Goal: Task Accomplishment & Management: Use online tool/utility

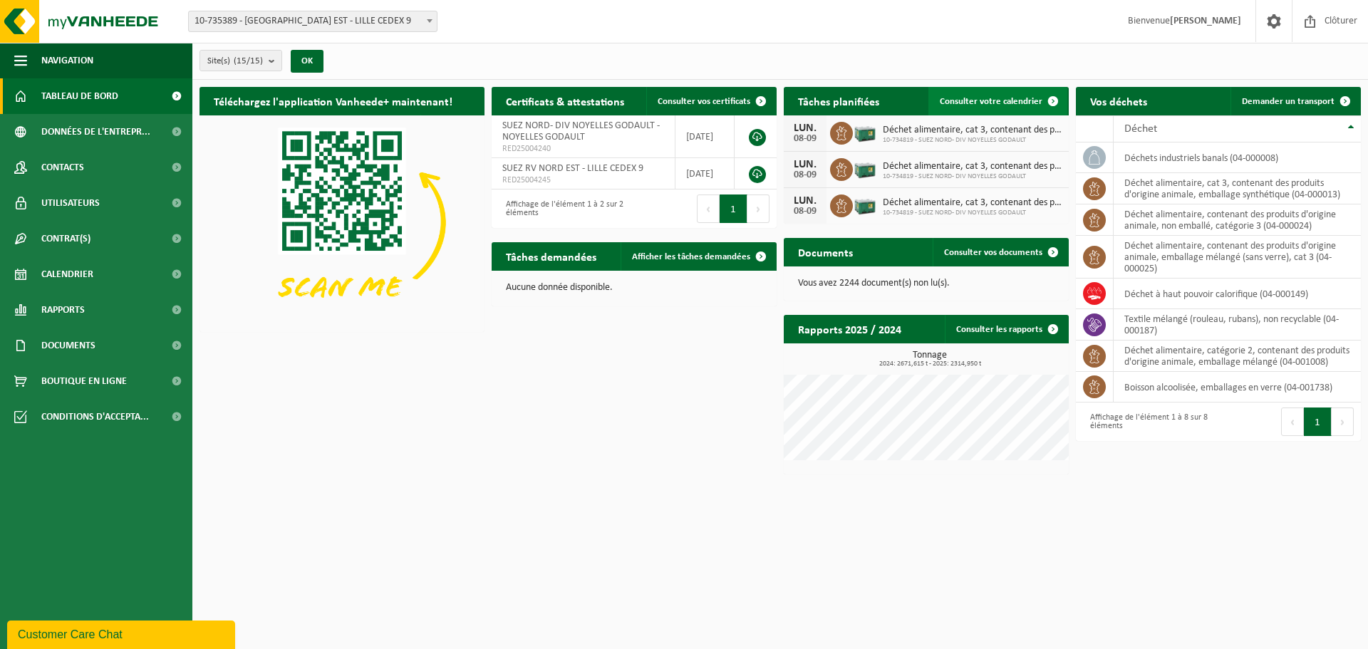
click at [988, 102] on span "Consulter votre calendrier" at bounding box center [991, 101] width 103 height 9
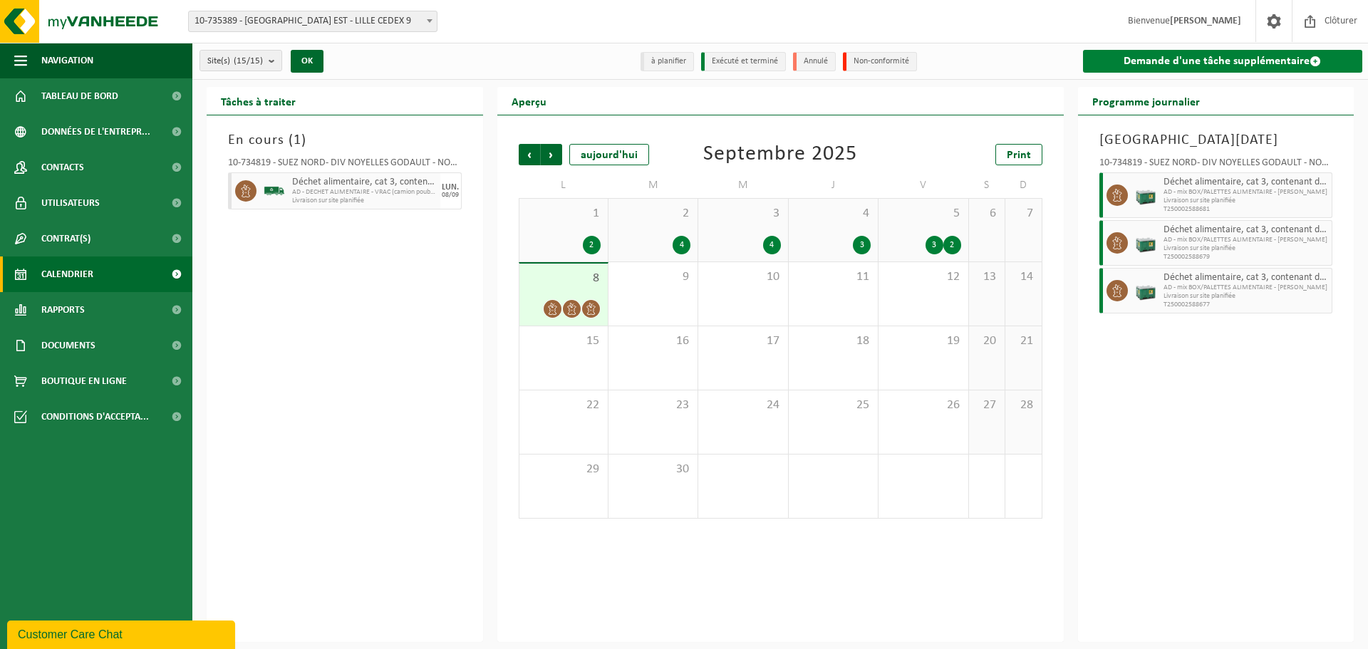
click at [1184, 67] on link "Demande d'une tâche supplémentaire" at bounding box center [1223, 61] width 280 height 23
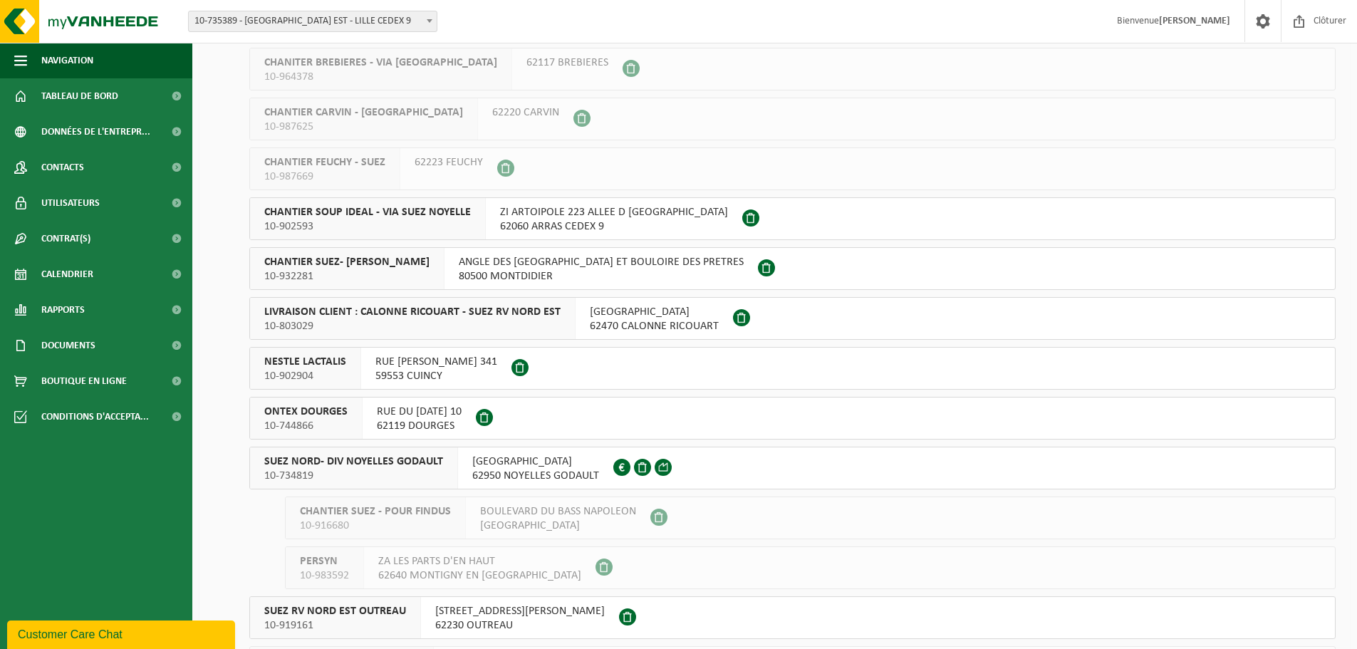
scroll to position [214, 0]
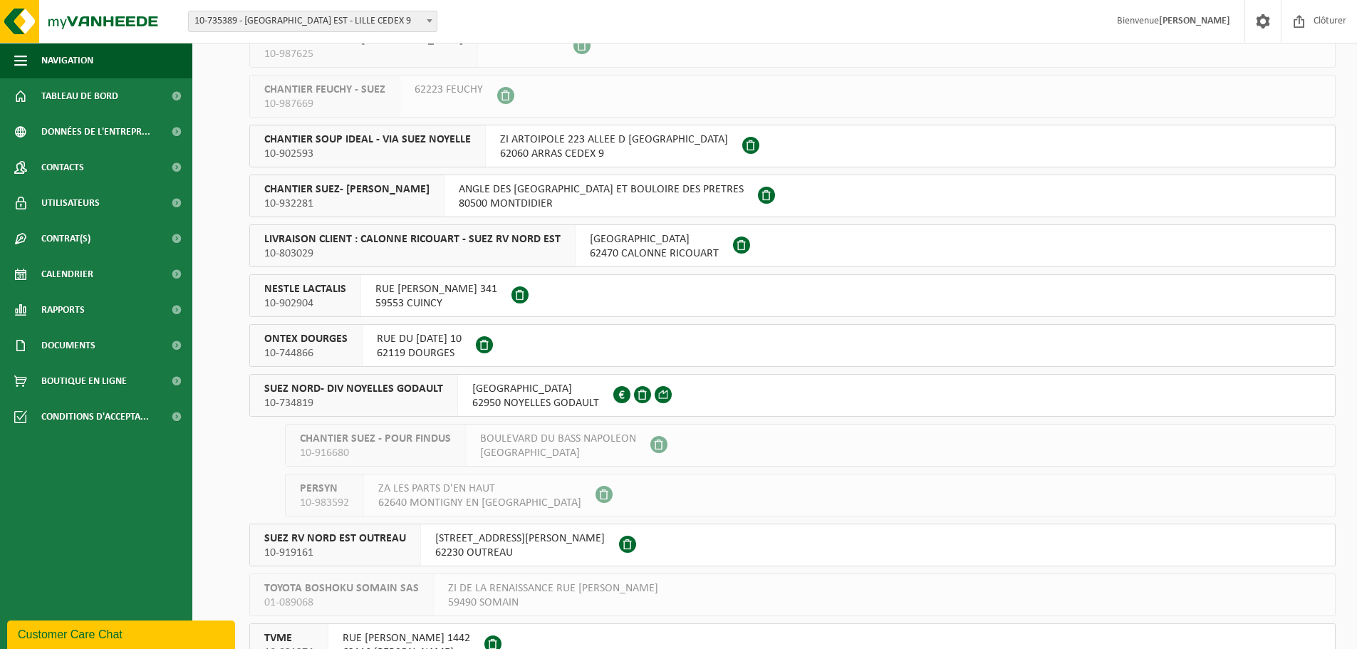
click at [401, 387] on span "SUEZ NORD- DIV NOYELLES GODAULT" at bounding box center [353, 389] width 179 height 14
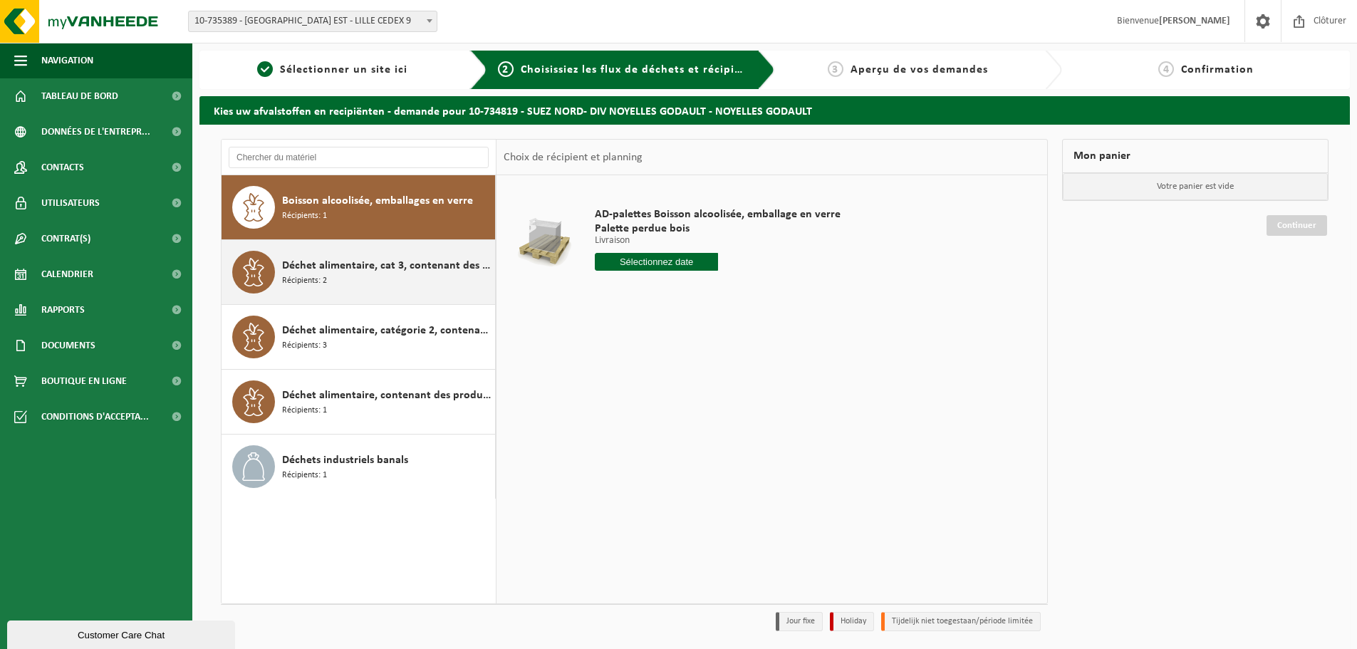
click at [384, 281] on div "Déchet alimentaire, cat 3, contenant des produits d'origine animale, emballage …" at bounding box center [386, 272] width 209 height 43
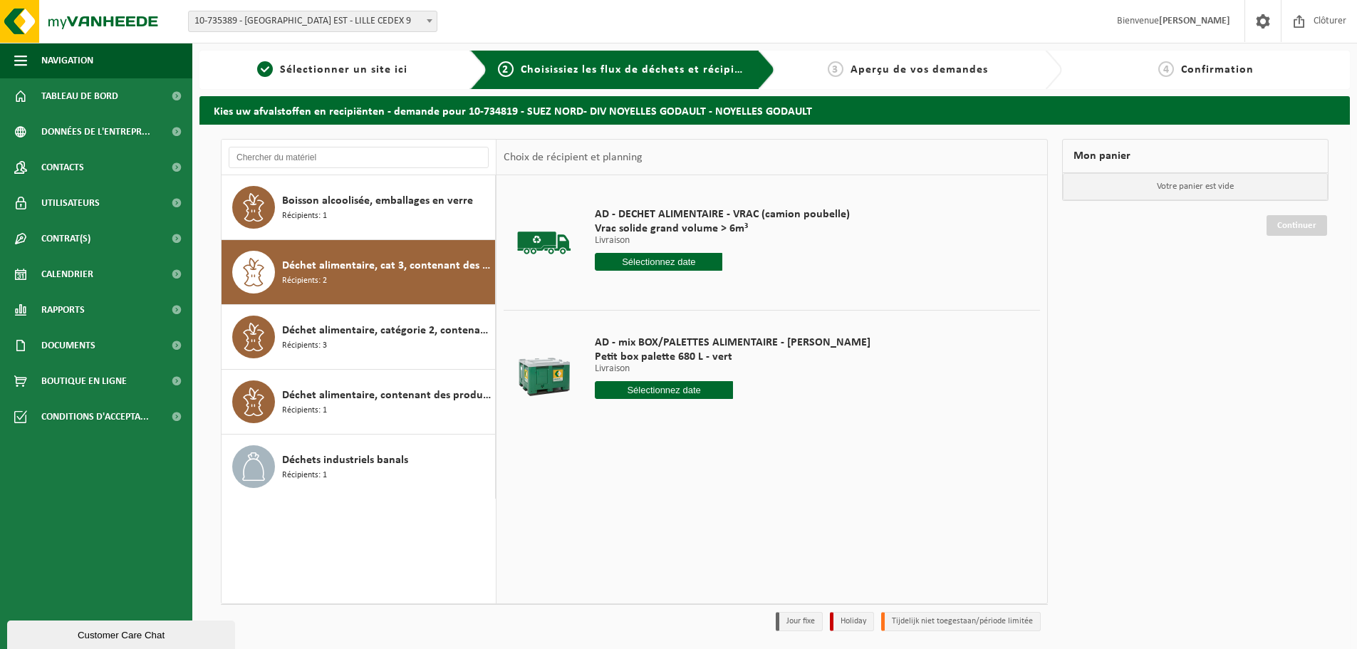
click at [655, 386] on input "text" at bounding box center [664, 390] width 138 height 18
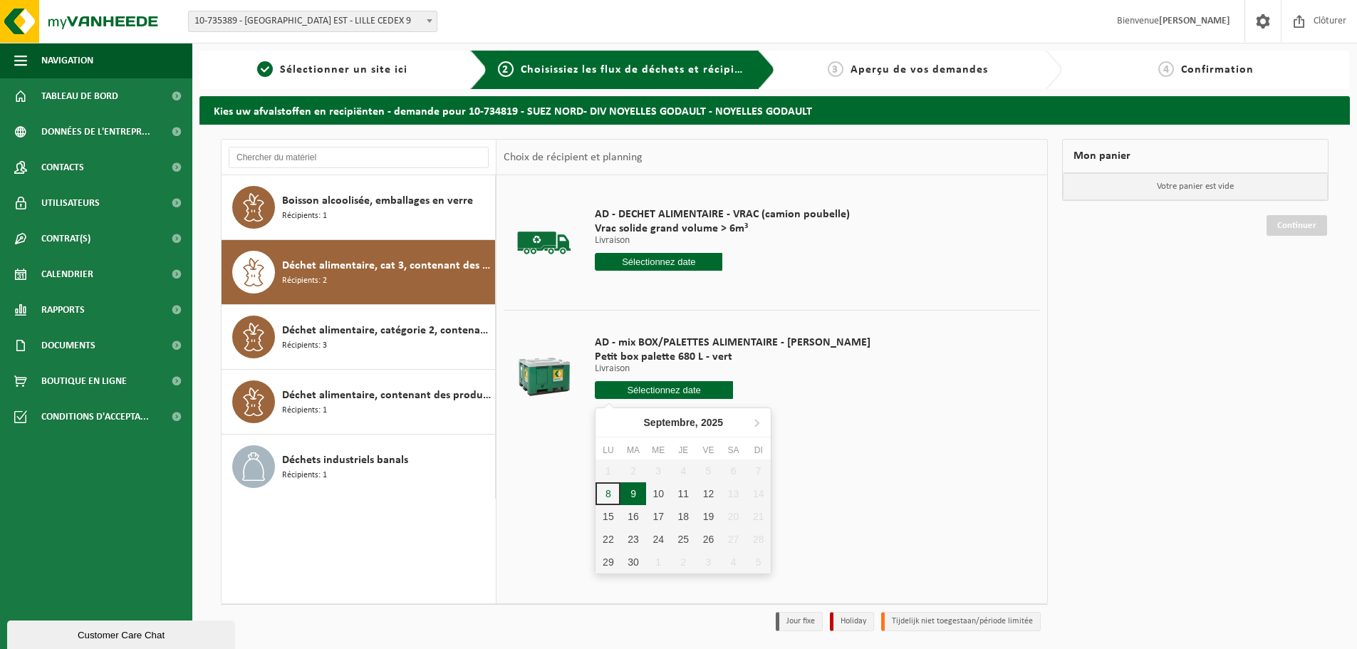
click at [634, 499] on div "9" at bounding box center [633, 493] width 25 height 23
type input "à partir de 2025-09-09"
type input "2025-09-09"
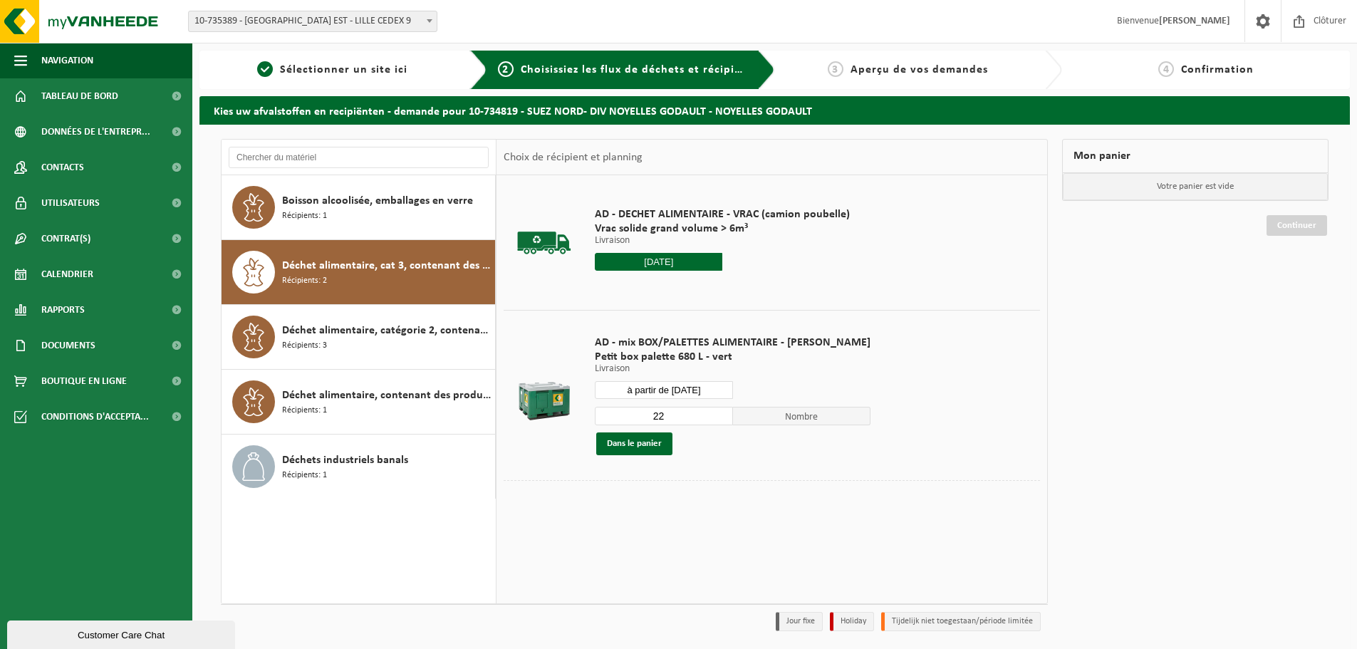
drag, startPoint x: 660, startPoint y: 420, endPoint x: 641, endPoint y: 415, distance: 20.6
click at [641, 415] on input "22" at bounding box center [664, 416] width 138 height 19
type input "2"
type input "1"
click at [650, 445] on button "Dans le panier" at bounding box center [634, 443] width 76 height 23
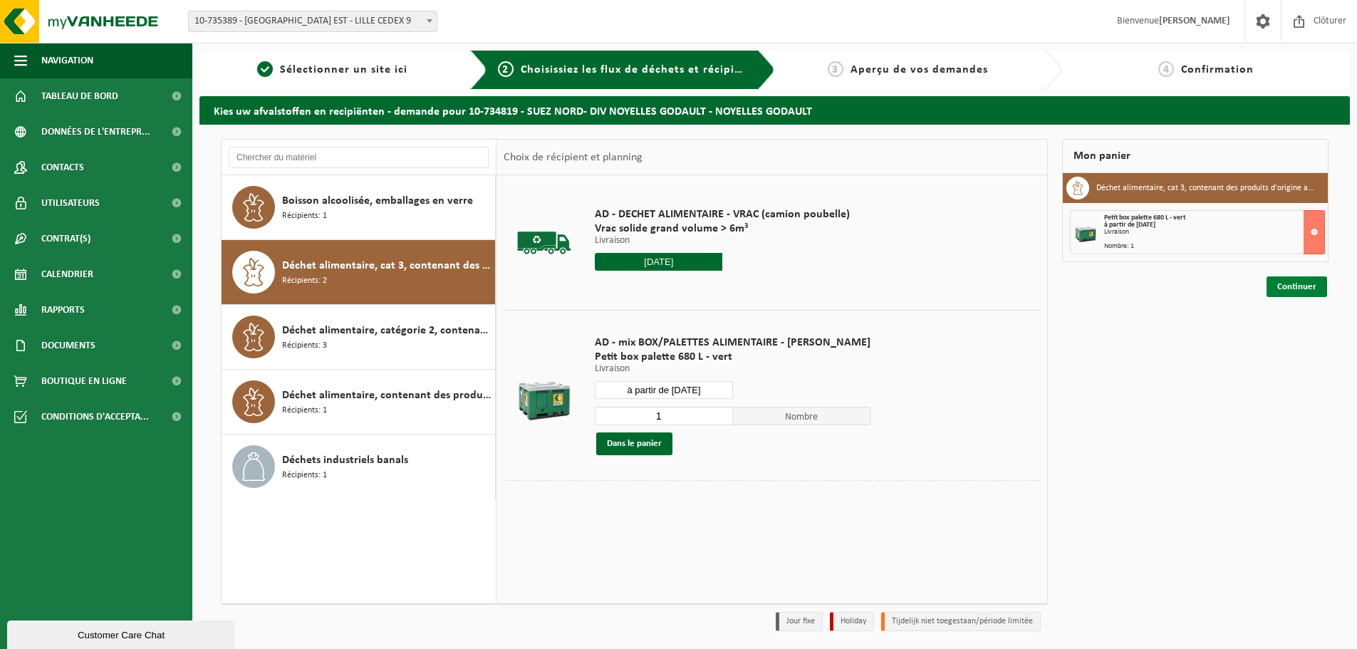
click at [1300, 291] on link "Continuer" at bounding box center [1297, 286] width 61 height 21
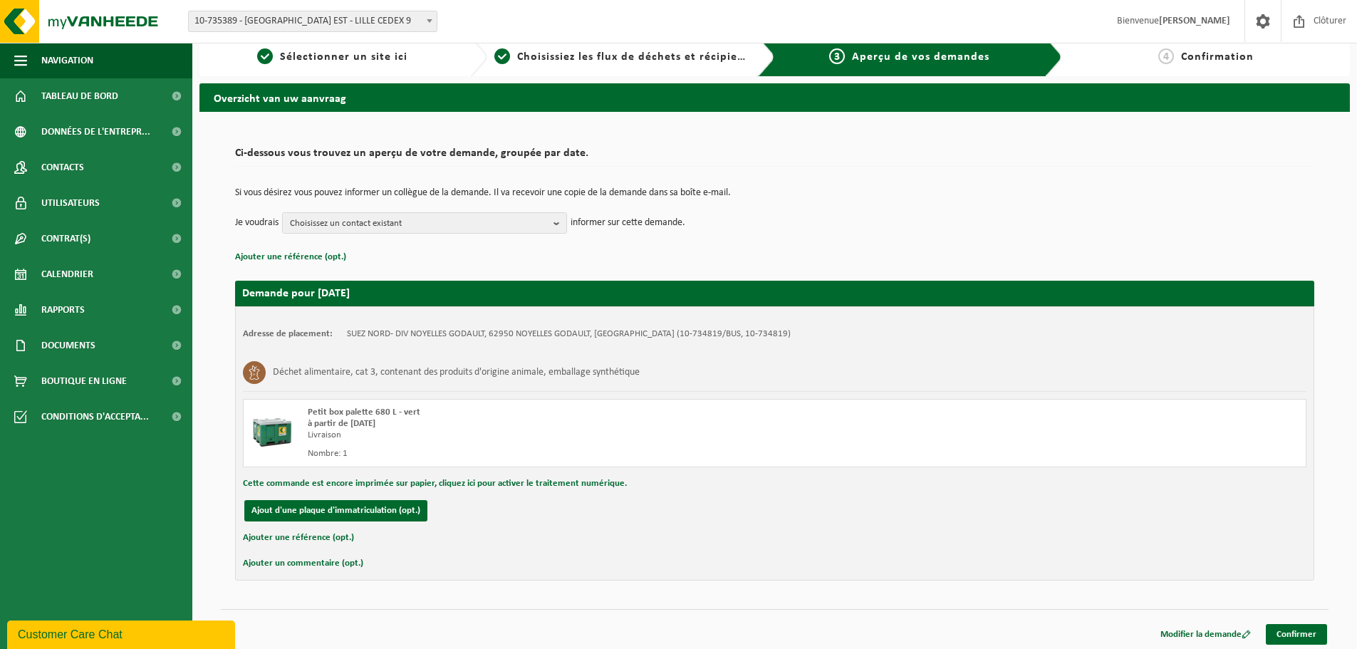
scroll to position [16, 0]
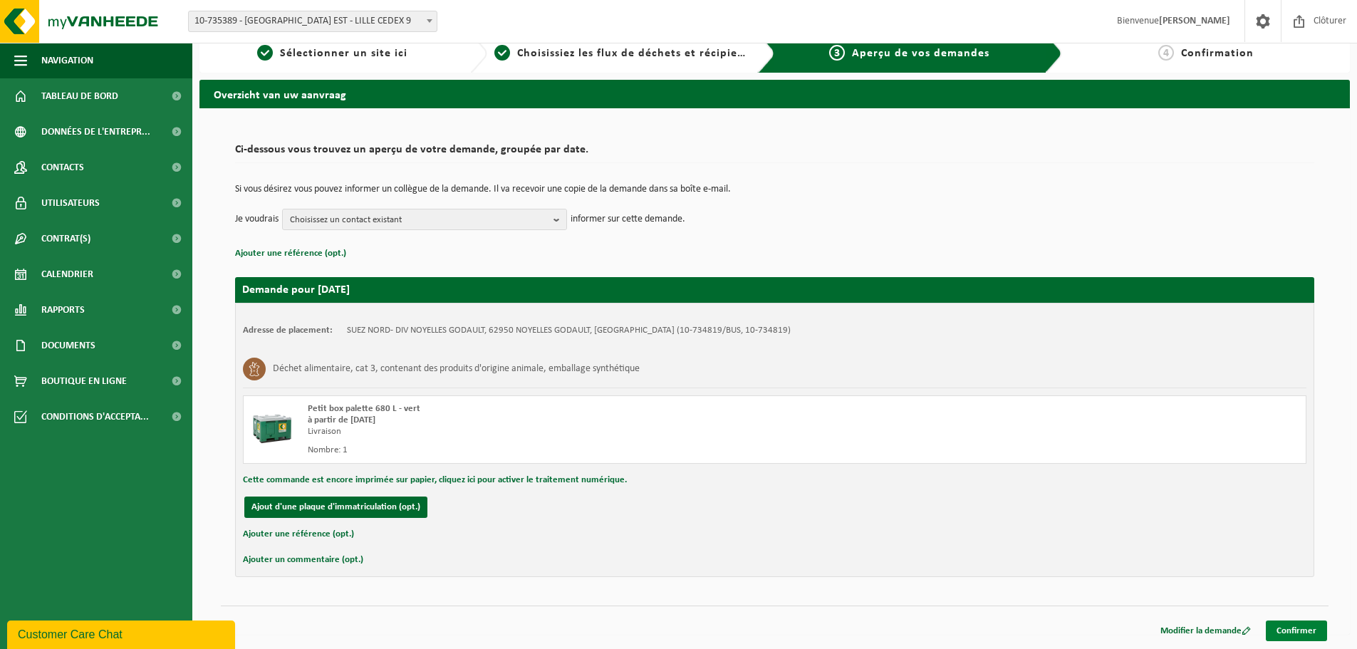
click at [1277, 631] on link "Confirmer" at bounding box center [1296, 631] width 61 height 21
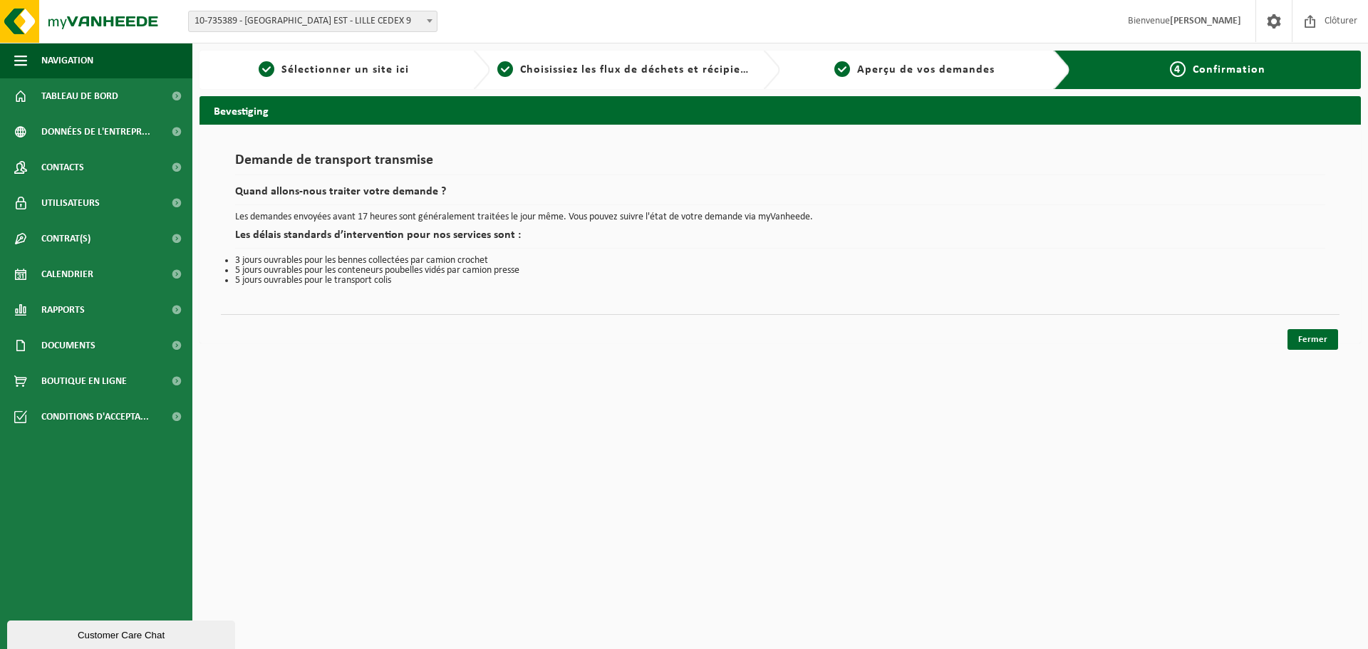
click at [1324, 353] on div "Navigation Clôturer Tableau de bord Données de l'entrepr... Contacts Utilisateu…" at bounding box center [684, 179] width 1368 height 358
click at [1322, 341] on link "Fermer" at bounding box center [1312, 339] width 51 height 21
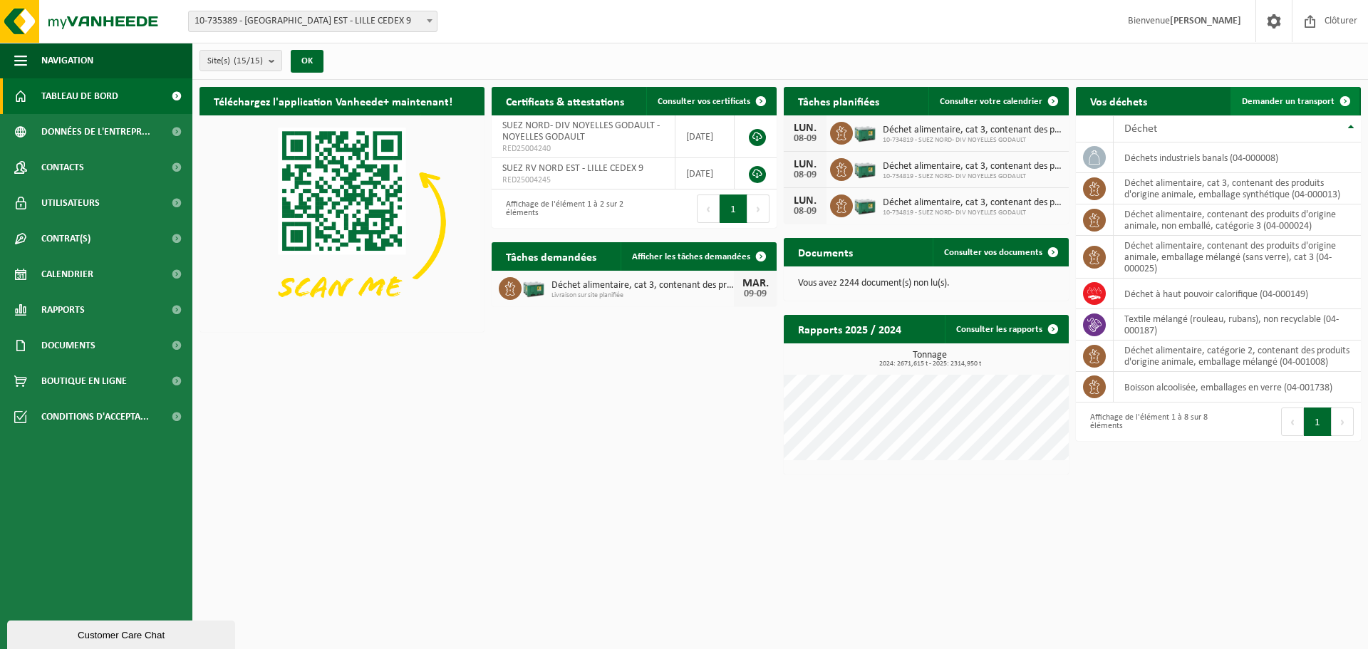
click at [1267, 108] on link "Demander un transport" at bounding box center [1294, 101] width 129 height 28
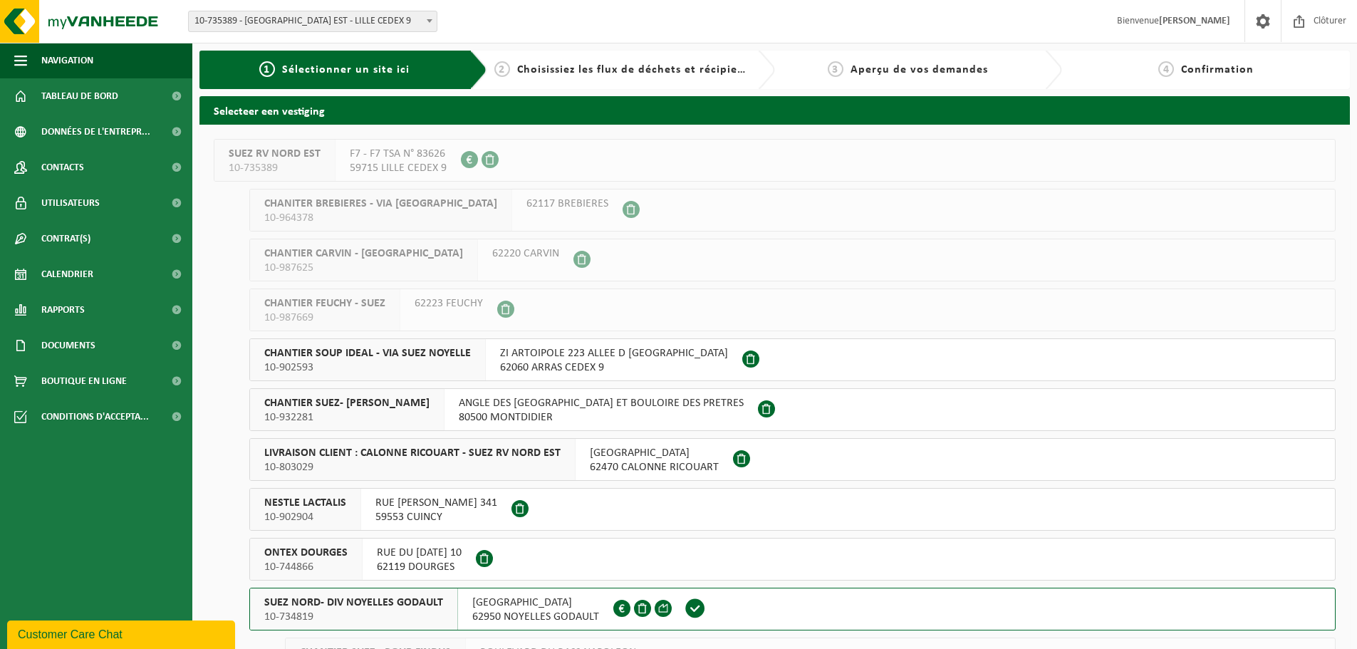
scroll to position [289, 0]
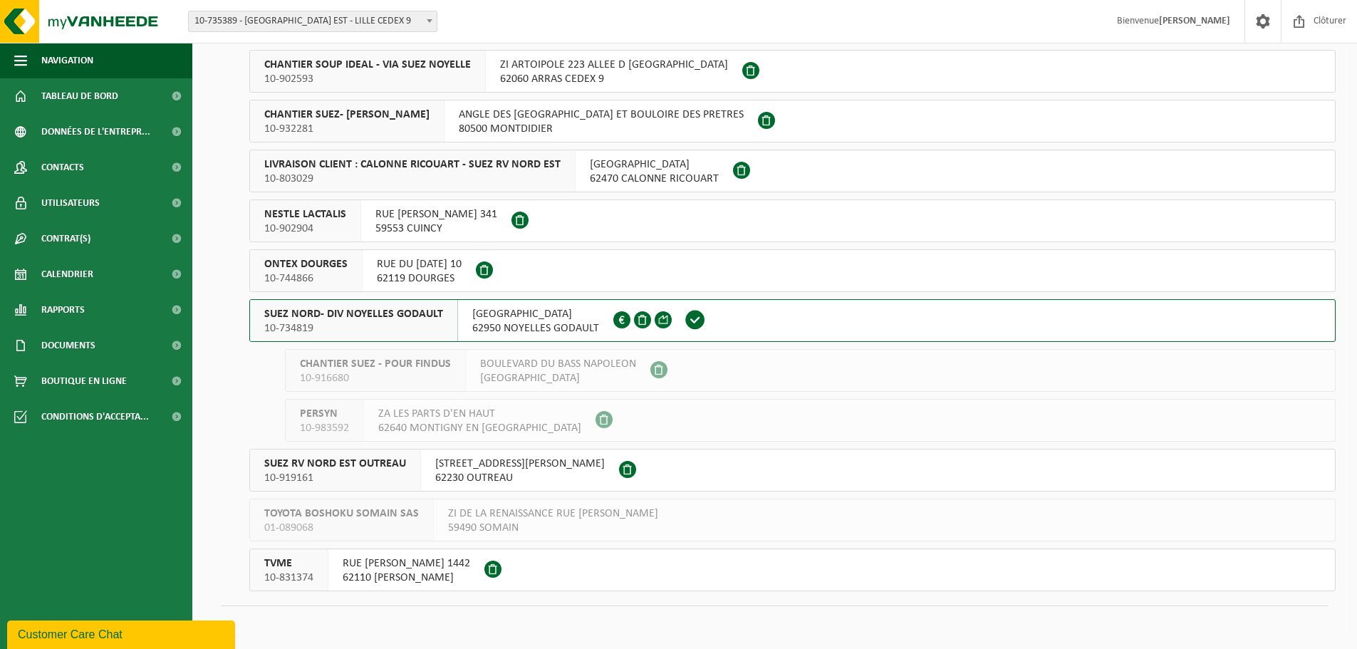
click at [497, 332] on span "62950 NOYELLES GODAULT" at bounding box center [535, 328] width 127 height 14
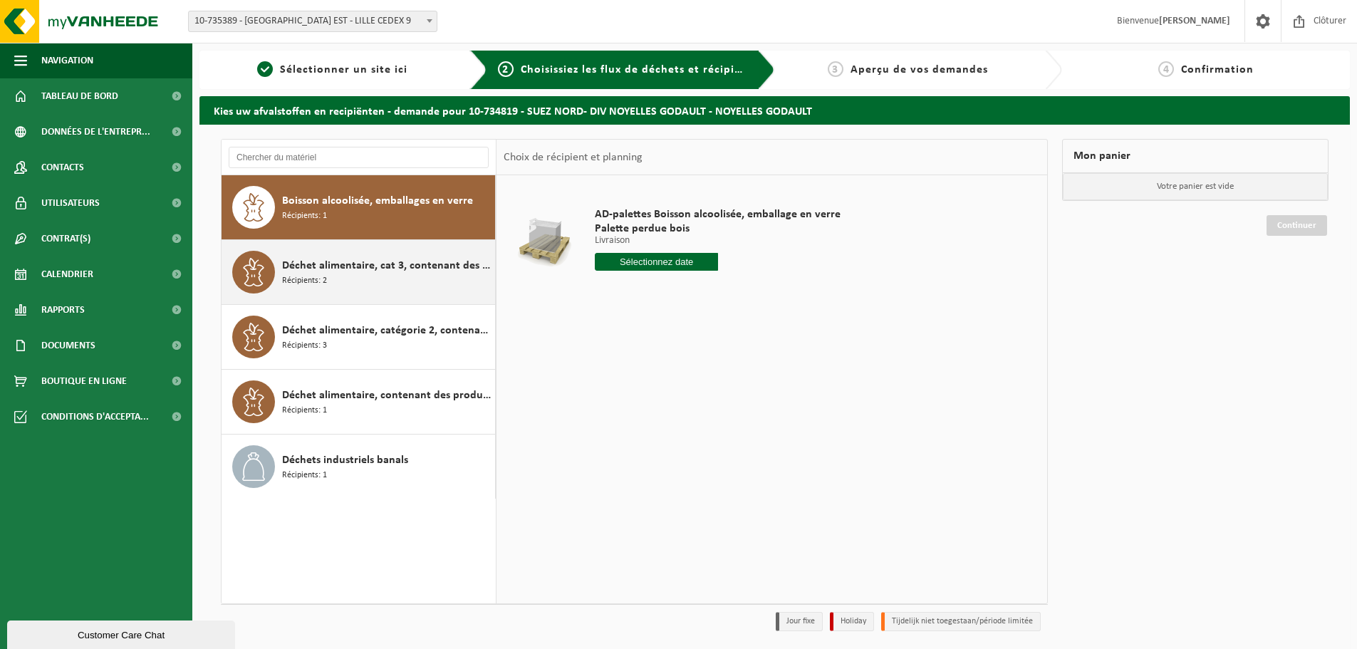
click at [372, 285] on div "Déchet alimentaire, cat 3, contenant des produits d'origine animale, emballage …" at bounding box center [386, 272] width 209 height 43
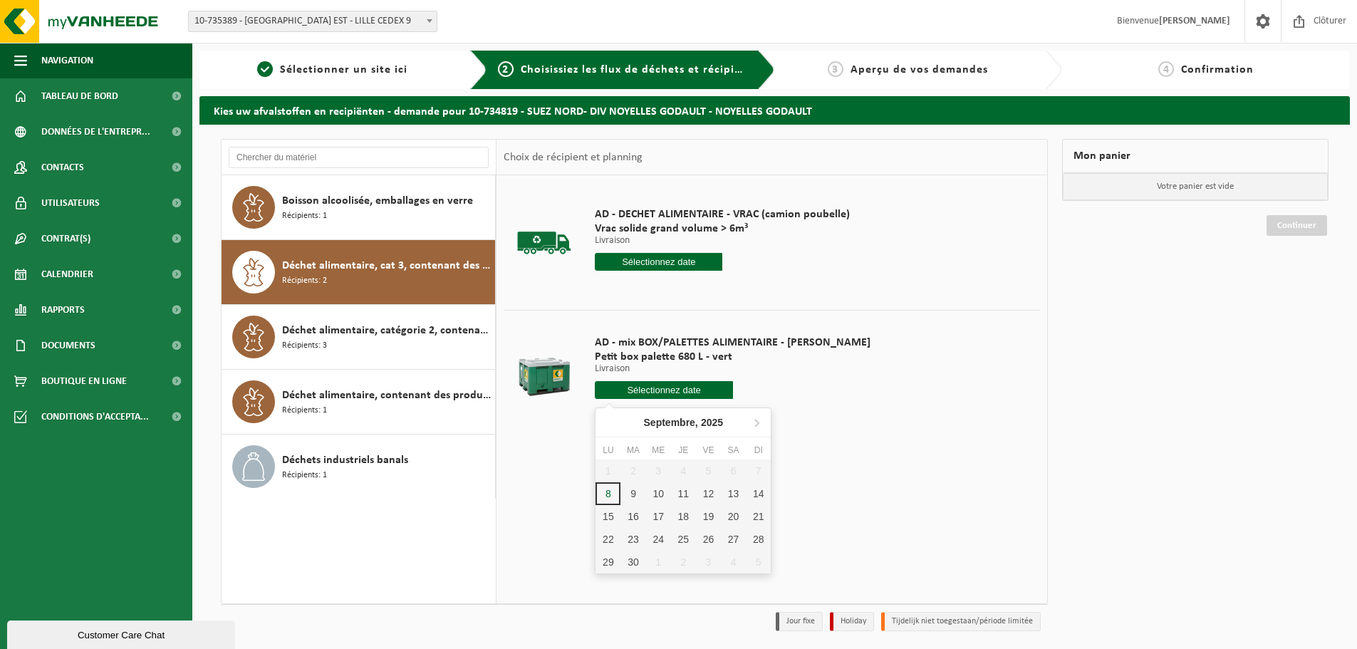
click at [637, 384] on input "text" at bounding box center [664, 390] width 138 height 18
click at [637, 496] on div "9" at bounding box center [633, 493] width 25 height 23
type input "à partir de 2025-09-09"
type input "2025-09-09"
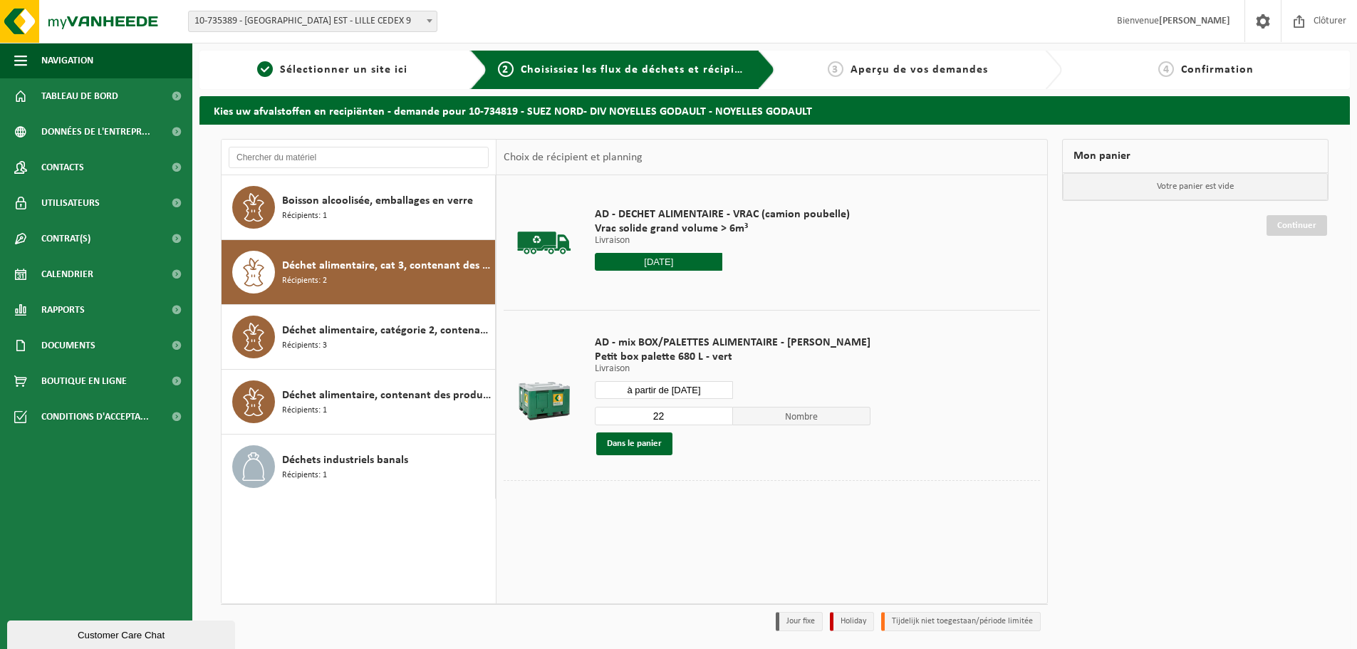
drag, startPoint x: 663, startPoint y: 416, endPoint x: 581, endPoint y: 412, distance: 81.3
click at [590, 416] on div "AD - mix BOX/PALETTES ALIMENTAIRE - BILLY Petit box palette 680 L - vert Livrai…" at bounding box center [733, 395] width 290 height 148
type input "1"
click at [629, 450] on button "Dans le panier" at bounding box center [634, 443] width 76 height 23
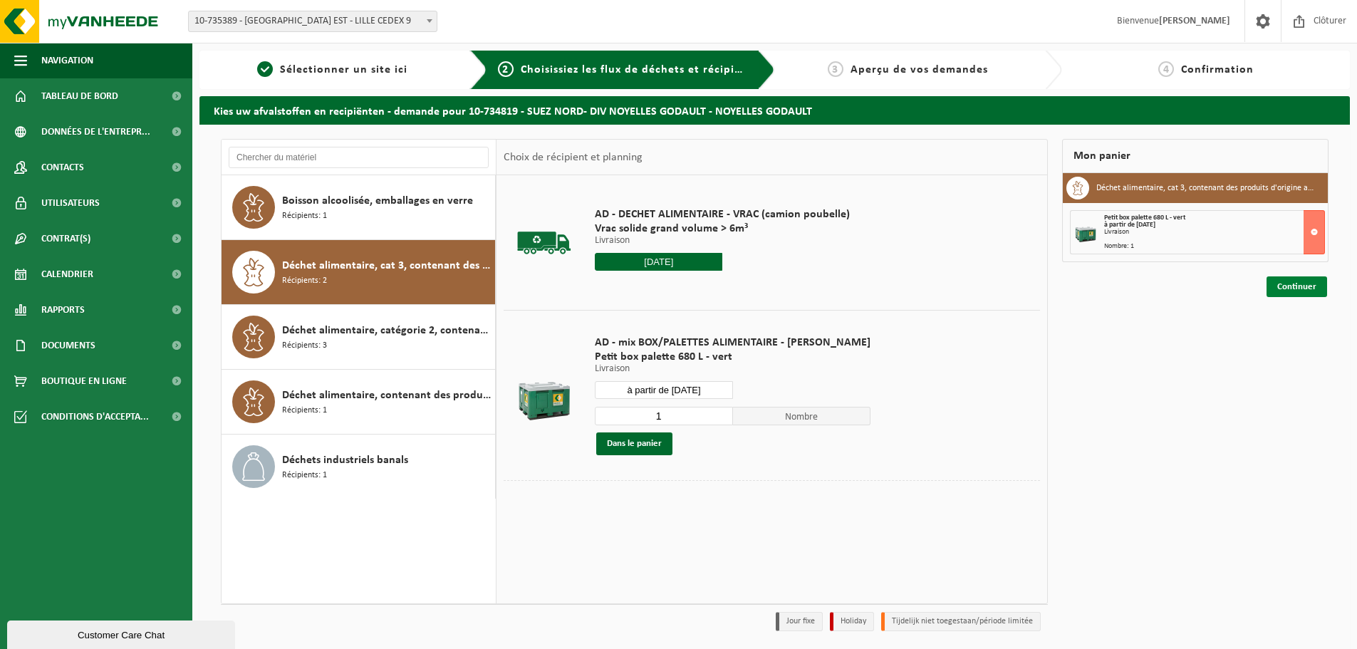
click at [1290, 279] on link "Continuer" at bounding box center [1297, 286] width 61 height 21
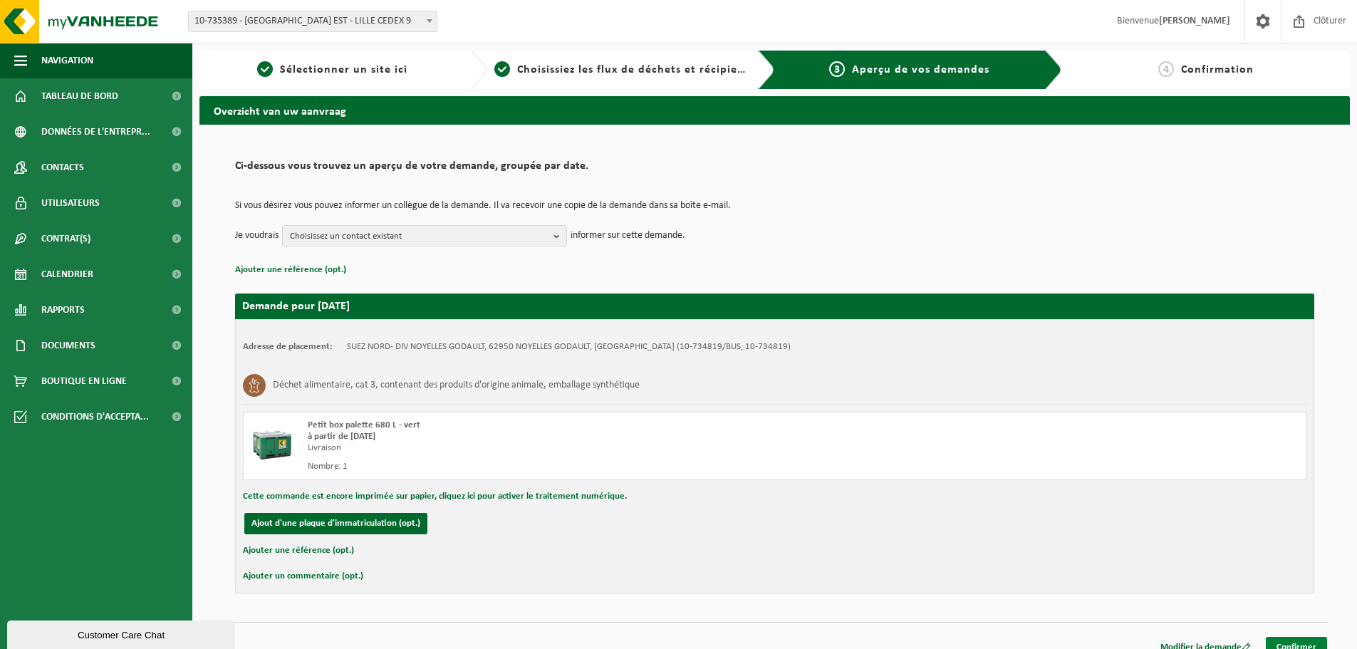
click at [1298, 639] on link "Confirmer" at bounding box center [1296, 647] width 61 height 21
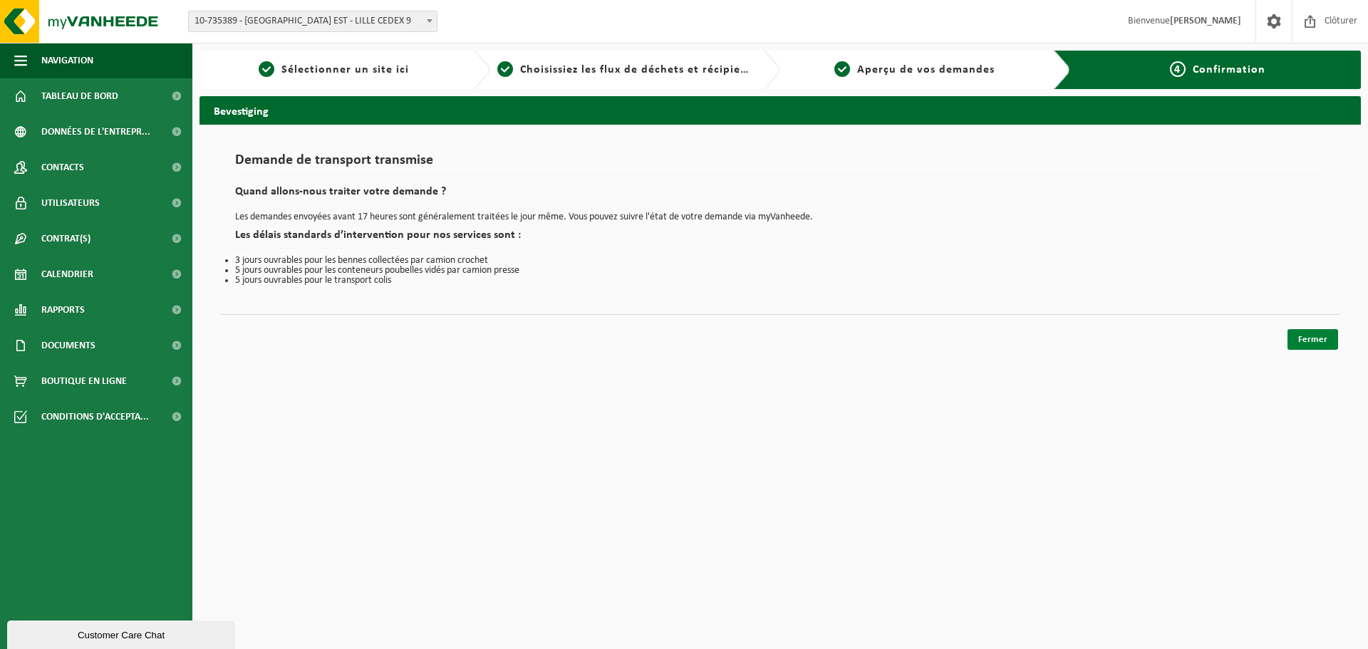
click at [1314, 338] on link "Fermer" at bounding box center [1312, 339] width 51 height 21
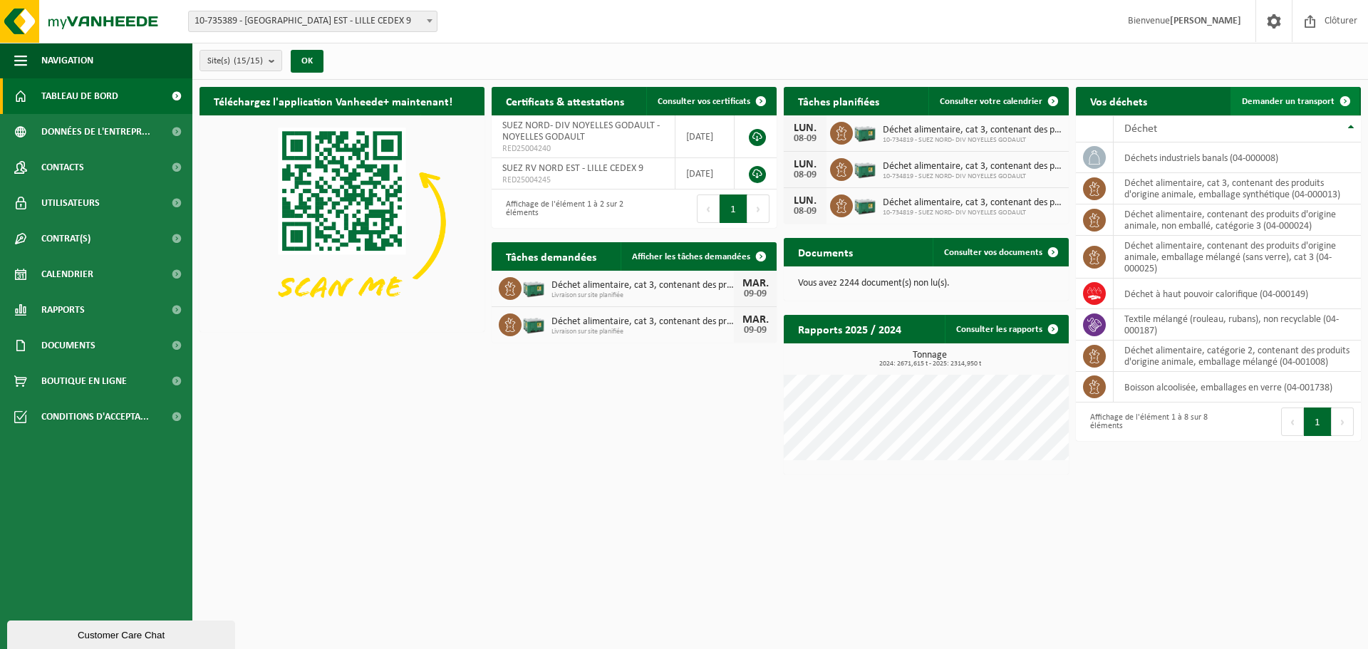
click at [1263, 105] on span "Demander un transport" at bounding box center [1288, 101] width 93 height 9
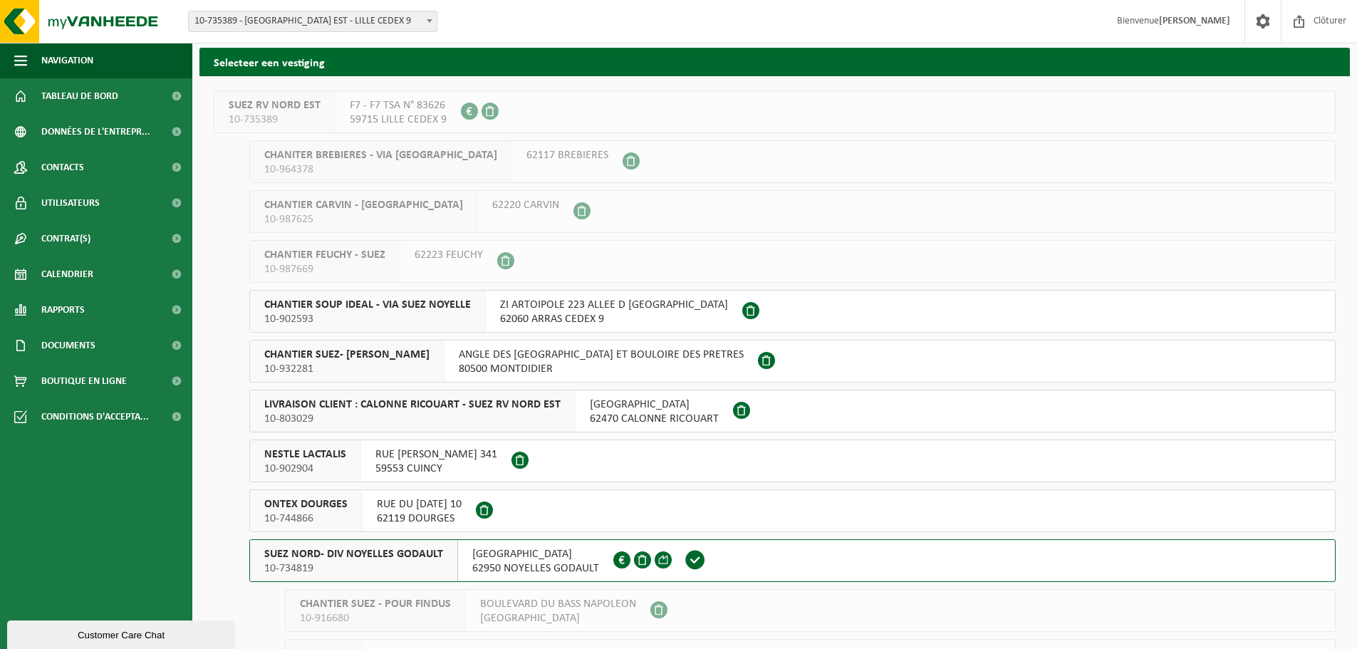
scroll to position [142, 0]
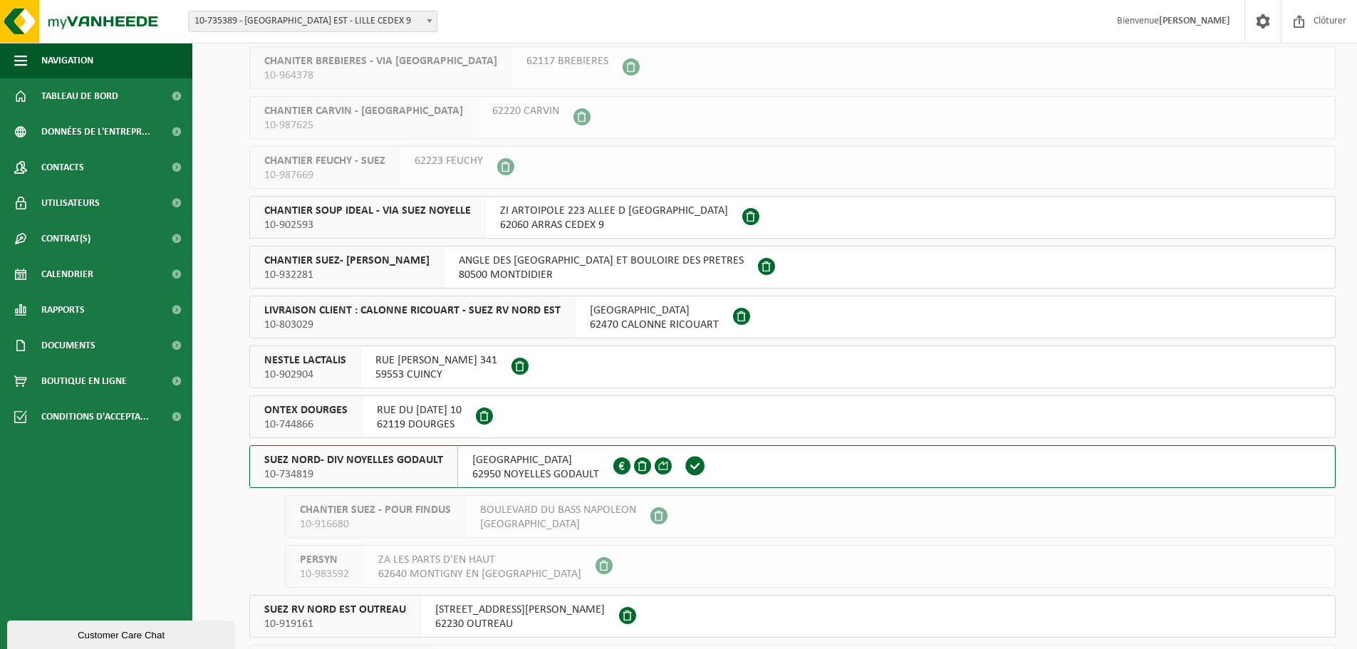
click at [413, 472] on span "10-734819" at bounding box center [353, 474] width 179 height 14
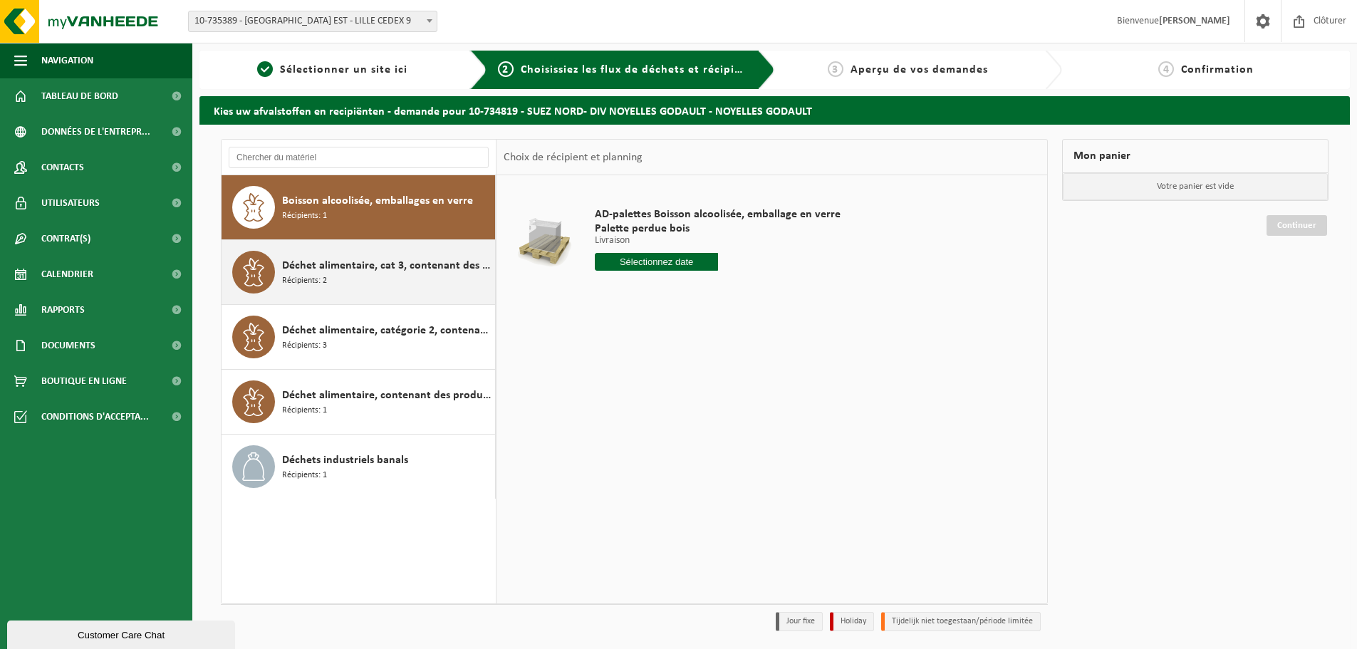
click at [353, 271] on span "Déchet alimentaire, cat 3, contenant des produits d'origine animale, emballage …" at bounding box center [386, 265] width 209 height 17
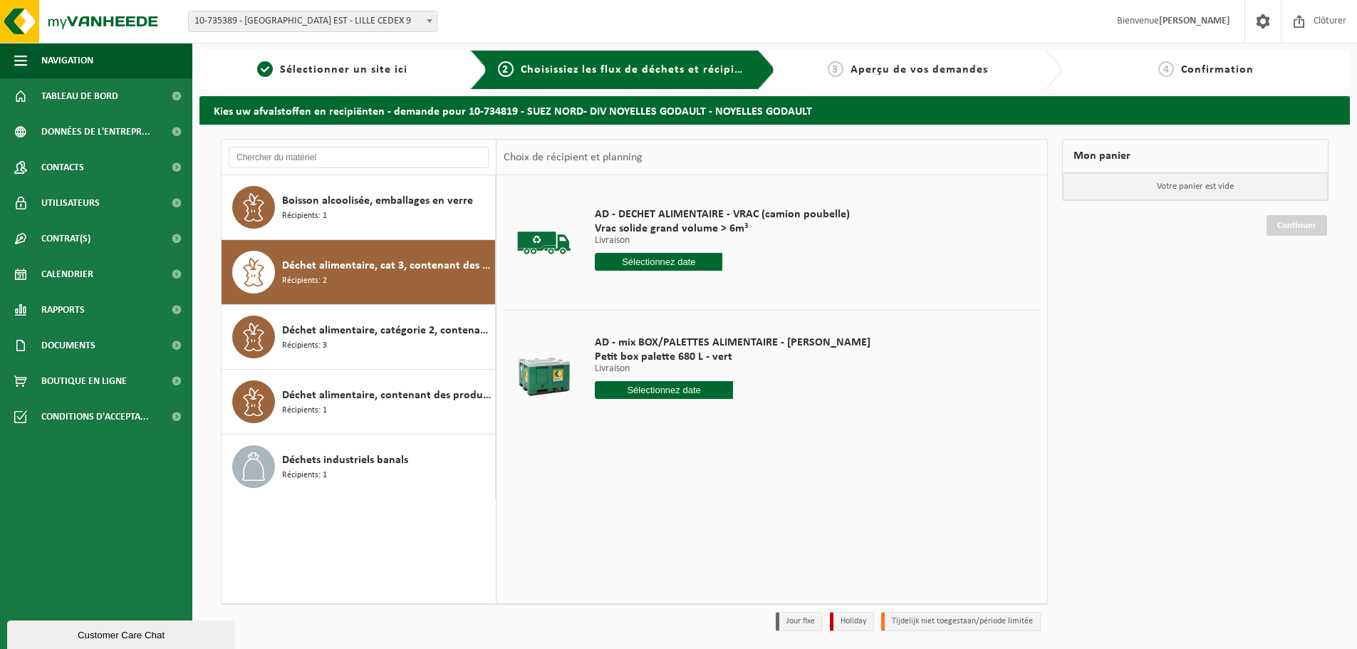
drag, startPoint x: 645, startPoint y: 393, endPoint x: 652, endPoint y: 406, distance: 15.0
click at [645, 392] on input "text" at bounding box center [664, 390] width 138 height 18
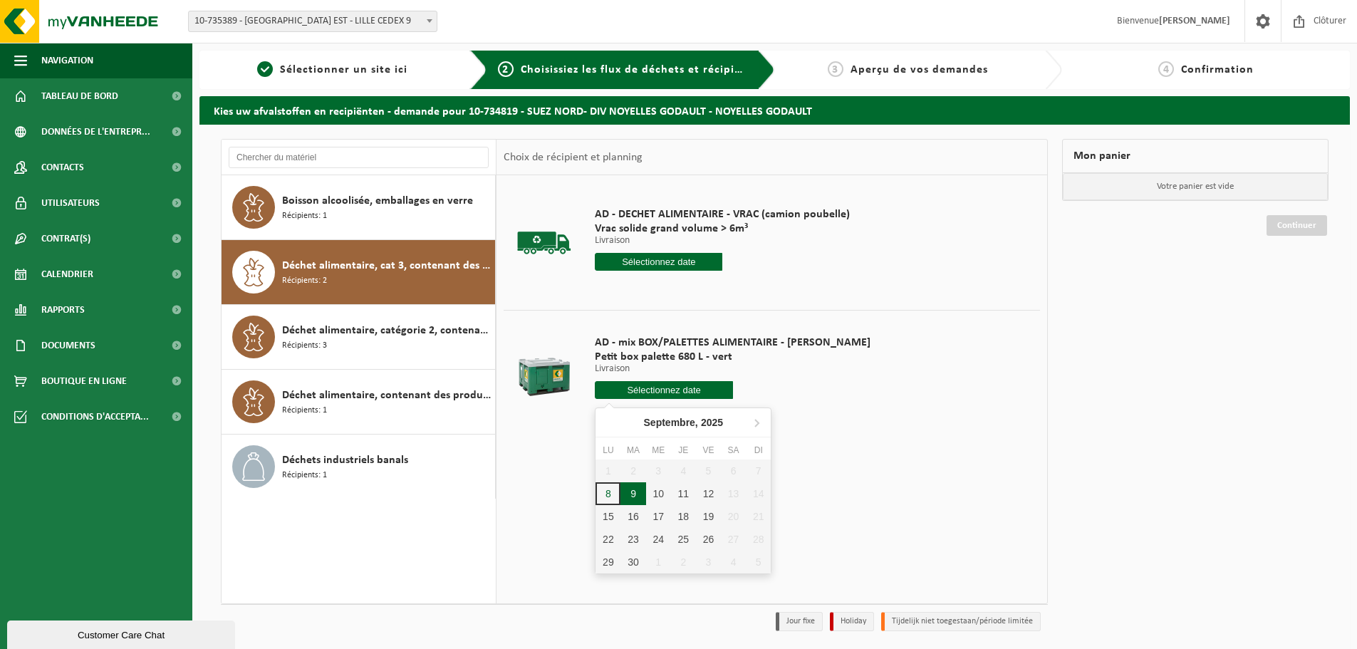
click at [632, 496] on div "9" at bounding box center [633, 493] width 25 height 23
type input "à partir de [DATE]"
type input "2025-09-09"
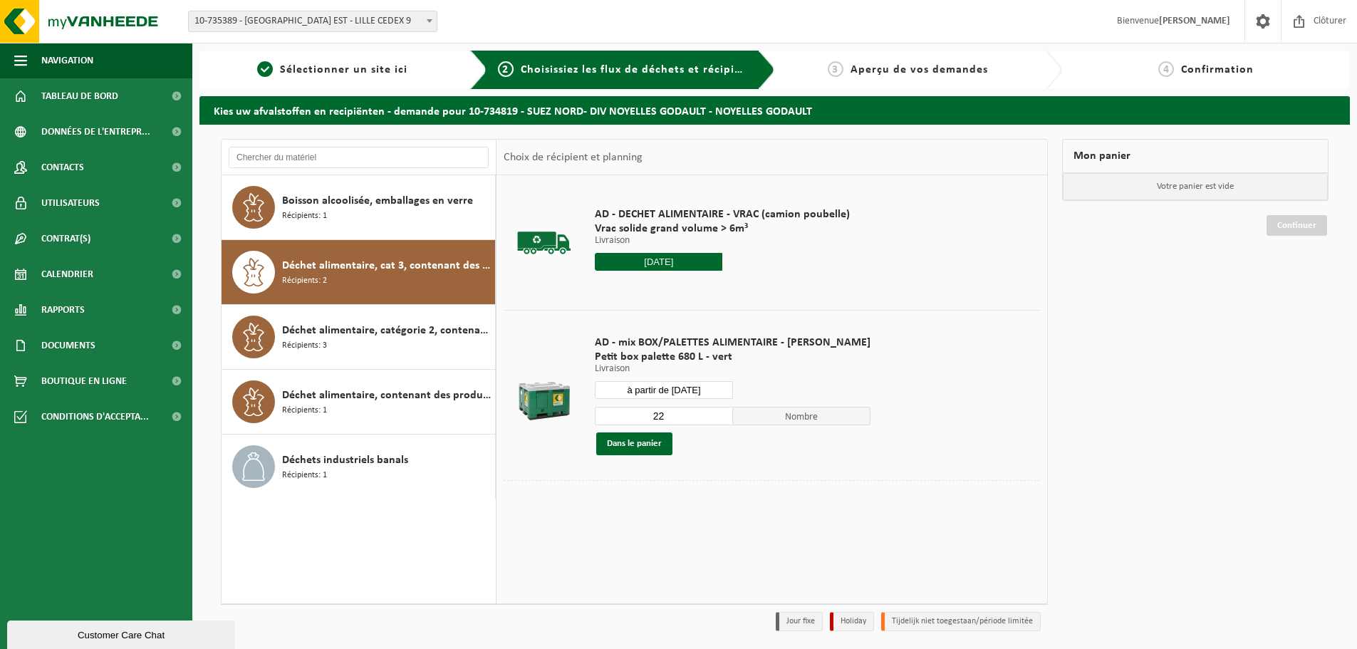
drag, startPoint x: 666, startPoint y: 408, endPoint x: 610, endPoint y: 409, distance: 56.3
click at [610, 409] on input "22" at bounding box center [664, 416] width 138 height 19
type input "1"
click at [648, 449] on button "Dans le panier" at bounding box center [634, 443] width 76 height 23
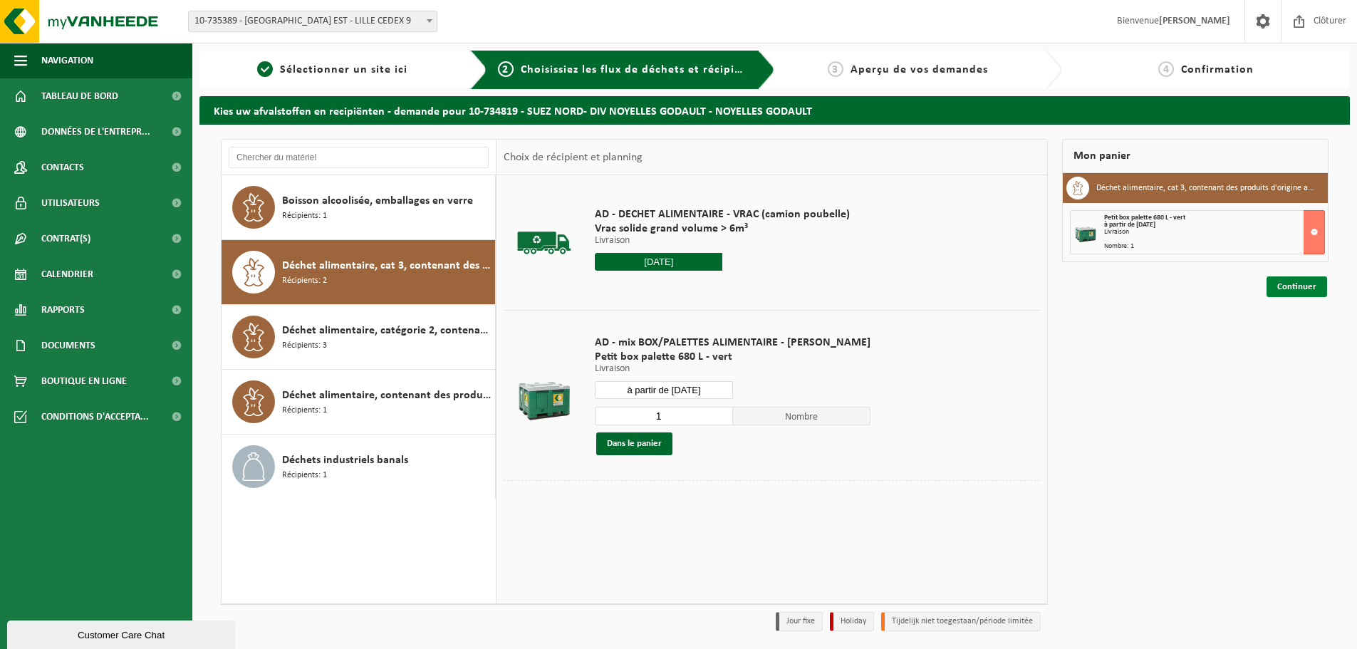
click at [1296, 294] on link "Continuer" at bounding box center [1297, 286] width 61 height 21
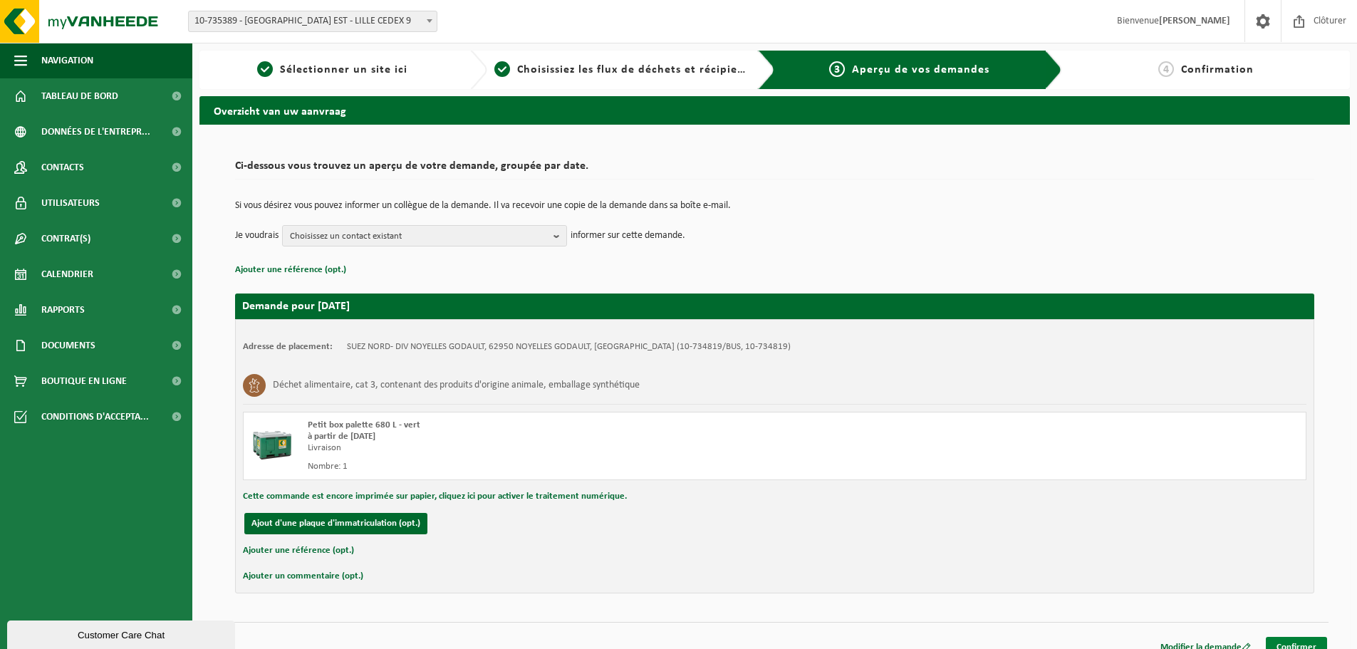
click at [1298, 638] on link "Confirmer" at bounding box center [1296, 647] width 61 height 21
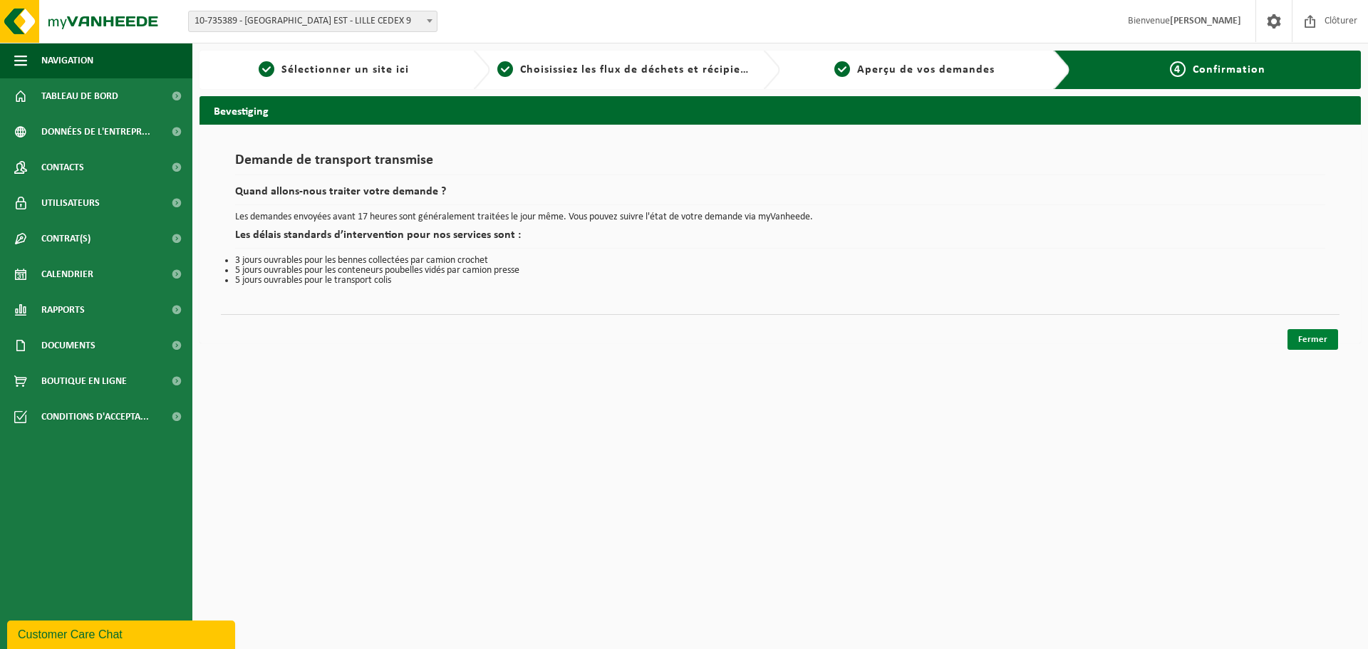
click at [1317, 342] on link "Fermer" at bounding box center [1312, 339] width 51 height 21
